Goal: Task Accomplishment & Management: Manage account settings

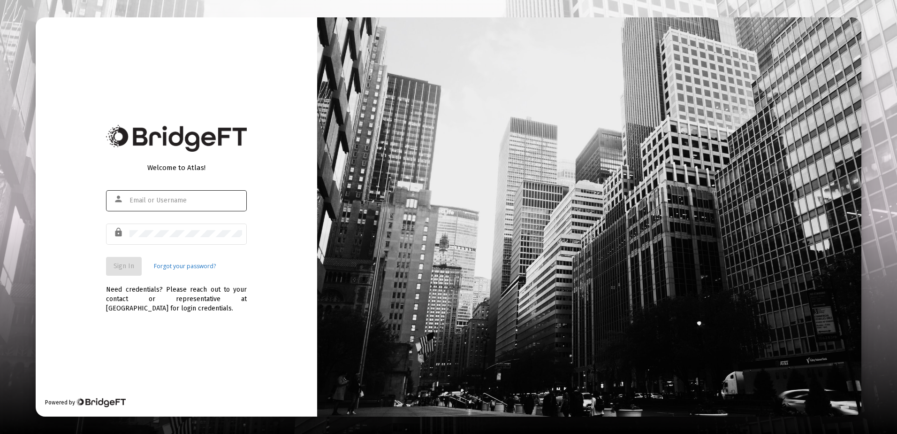
click at [167, 196] on div at bounding box center [185, 200] width 113 height 23
type input "[EMAIL_ADDRESS][DOMAIN_NAME]"
click at [131, 266] on span "Sign In" at bounding box center [124, 266] width 21 height 8
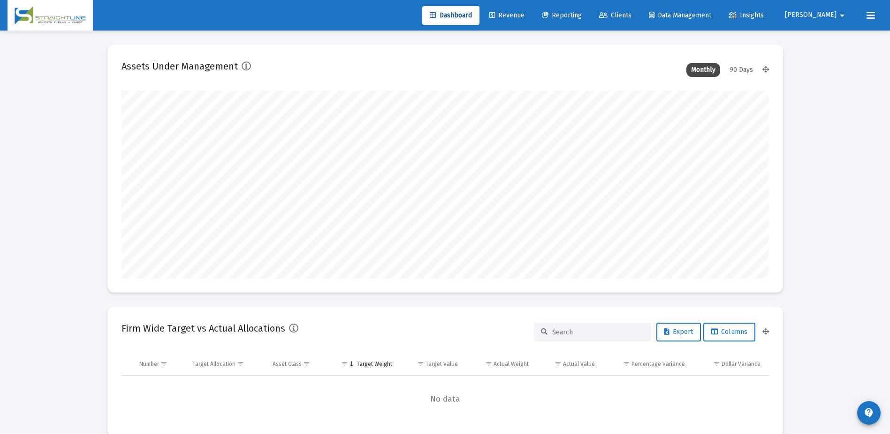
scroll to position [188, 349]
type input "[DATE]"
click at [632, 16] on span "Clients" at bounding box center [615, 15] width 32 height 8
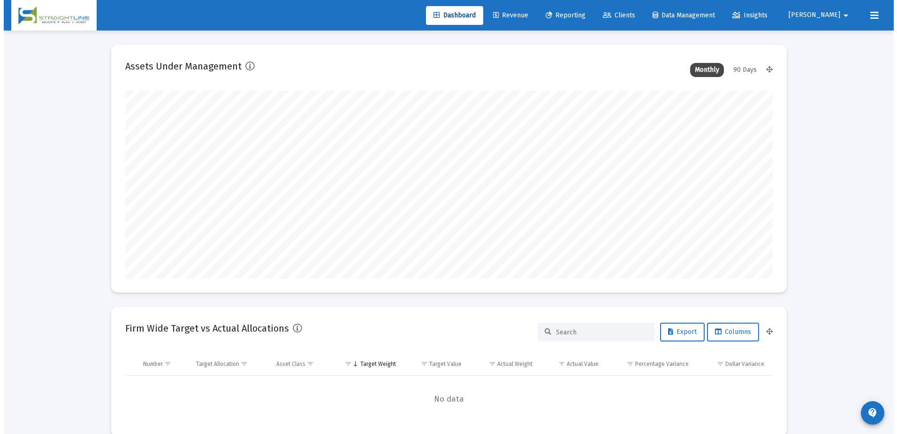
scroll to position [0, 0]
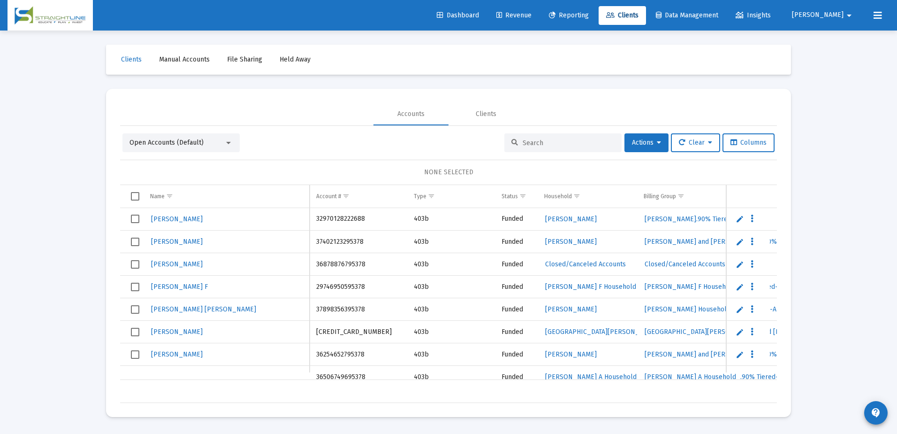
click at [544, 148] on div at bounding box center [562, 142] width 117 height 19
click at [549, 141] on input at bounding box center [569, 143] width 92 height 8
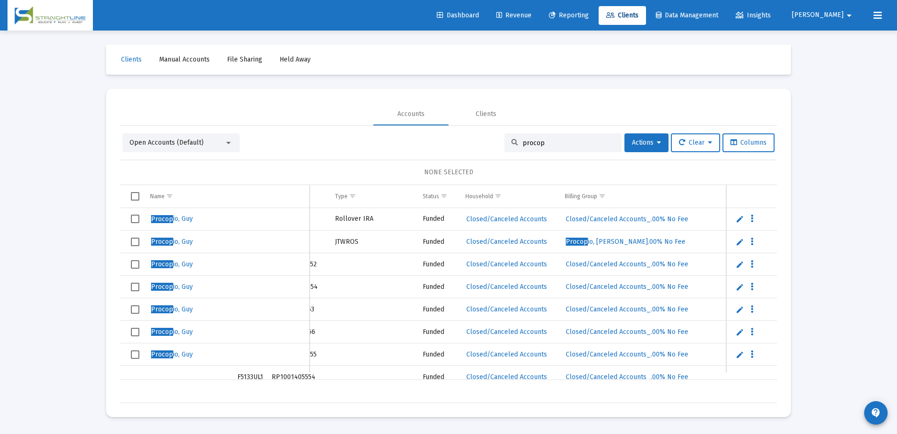
type input "procop"
click at [134, 244] on span "Select row" at bounding box center [135, 241] width 8 height 8
click at [648, 141] on span "Actions" at bounding box center [646, 142] width 29 height 8
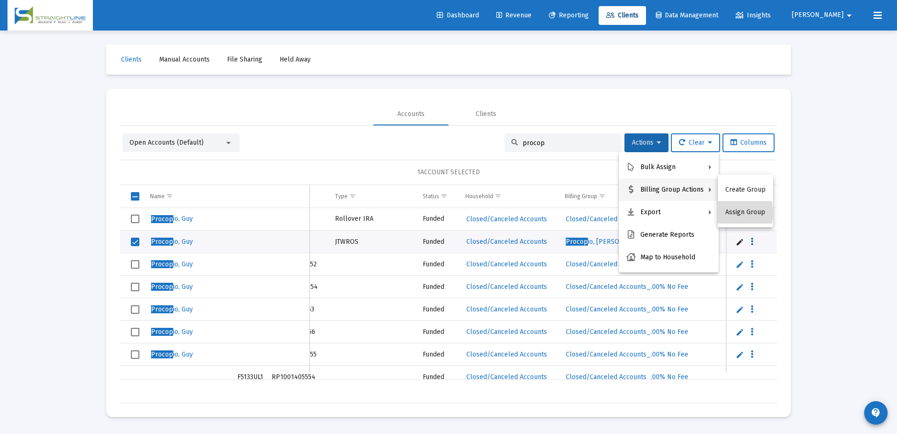
click at [731, 213] on button "Assign Group" at bounding box center [745, 212] width 55 height 23
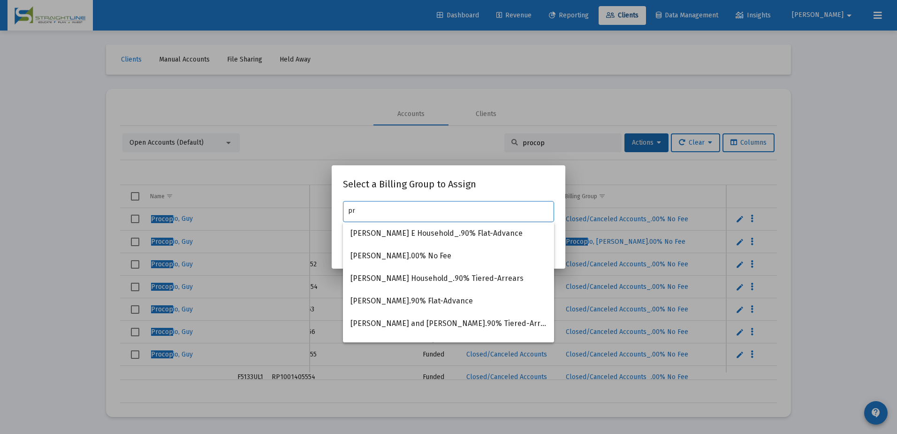
type input "p"
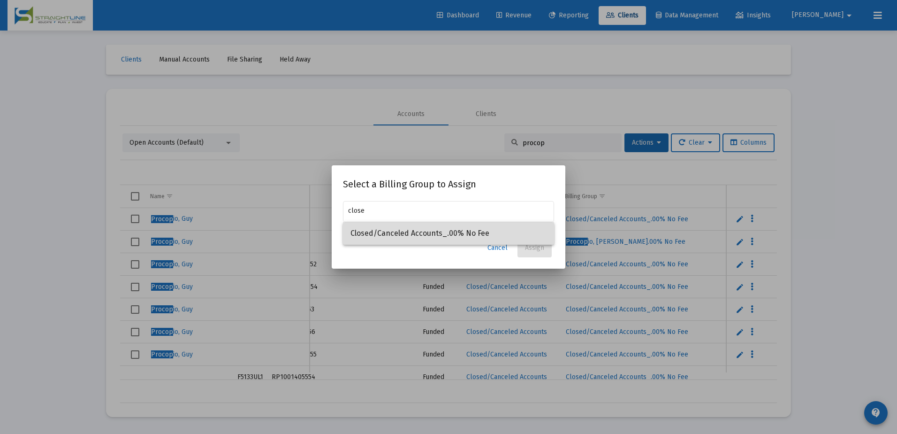
click at [444, 236] on span "Closed/Canceled Accounts_.00% No Fee" at bounding box center [448, 233] width 196 height 23
type input "Closed/Canceled Accounts_.00% No Fee"
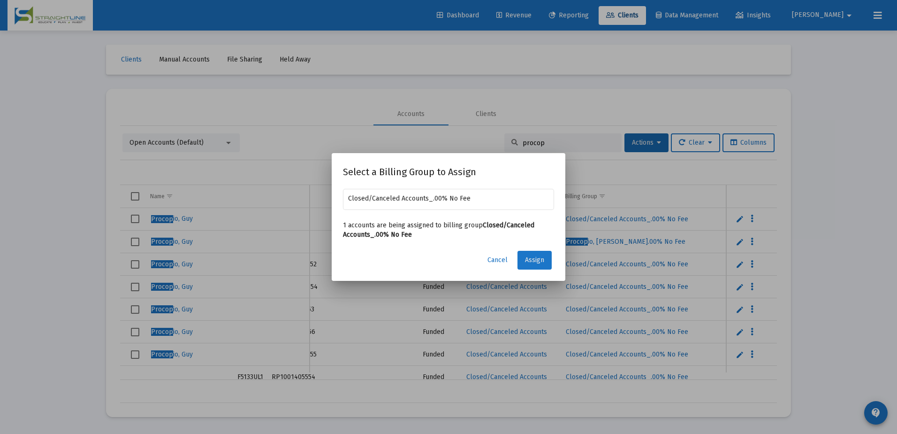
click at [541, 257] on span "Assign" at bounding box center [534, 260] width 19 height 8
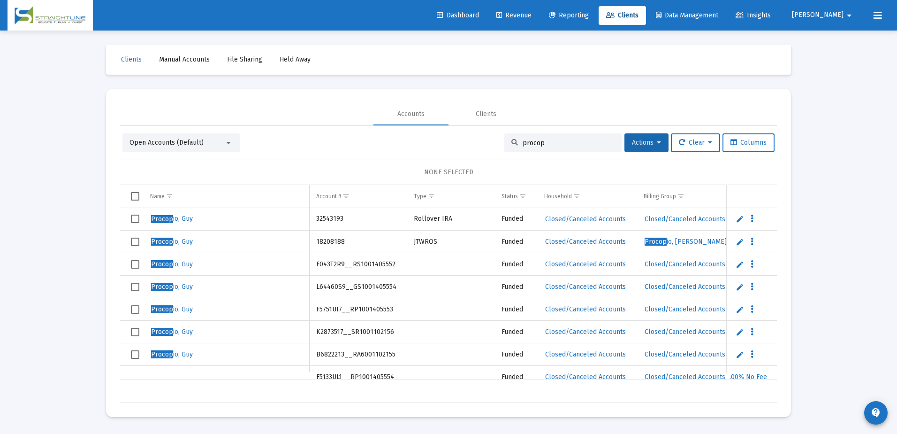
click at [559, 99] on mat-card "Accounts Clients Open Accounts (Default) procop Actions Clear Columns NONE SELE…" at bounding box center [448, 253] width 685 height 328
click at [556, 140] on input "procop" at bounding box center [569, 143] width 92 height 8
